Goal: Find specific page/section: Find specific page/section

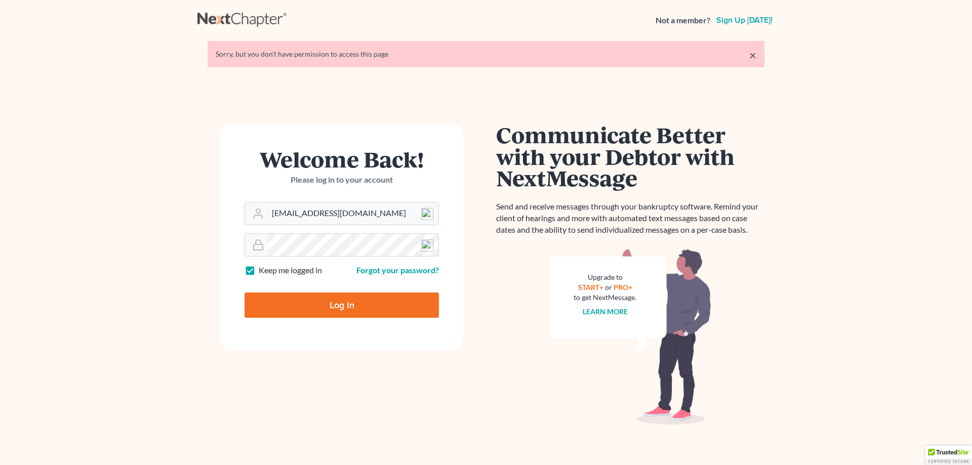
click at [318, 308] on input "Log In" at bounding box center [341, 305] width 194 height 25
type input "Thinking..."
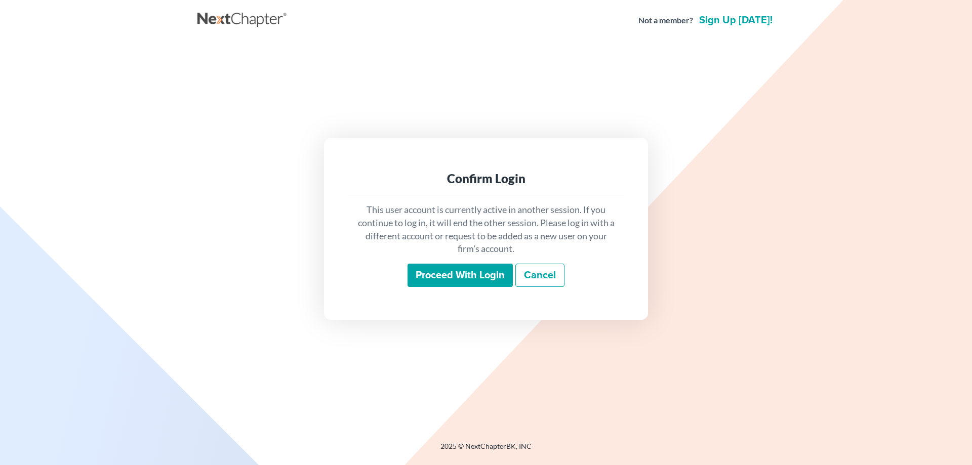
click at [442, 280] on input "Proceed with login" at bounding box center [459, 275] width 105 height 23
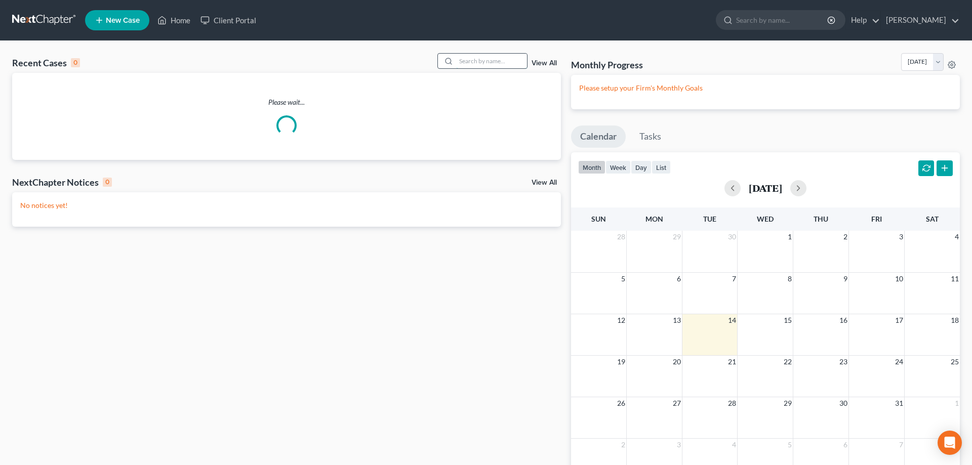
click at [471, 63] on input "search" at bounding box center [491, 61] width 71 height 15
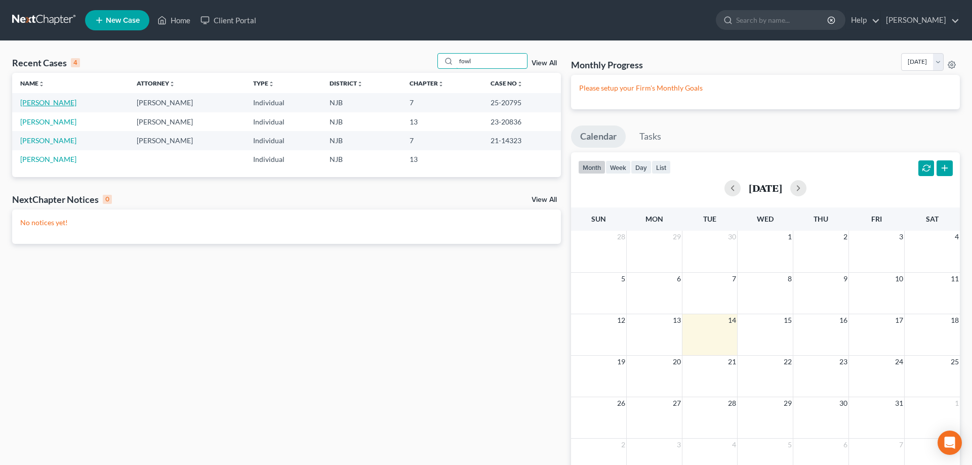
type input "fowl"
click at [51, 101] on link "Fowler, Melissa" at bounding box center [48, 102] width 56 height 9
